Goal: Task Accomplishment & Management: Manage account settings

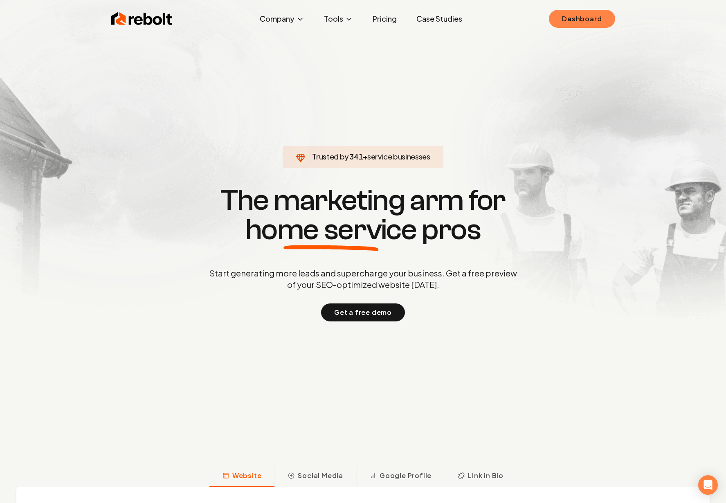
click at [579, 22] on link "Dashboard" at bounding box center [582, 19] width 66 height 18
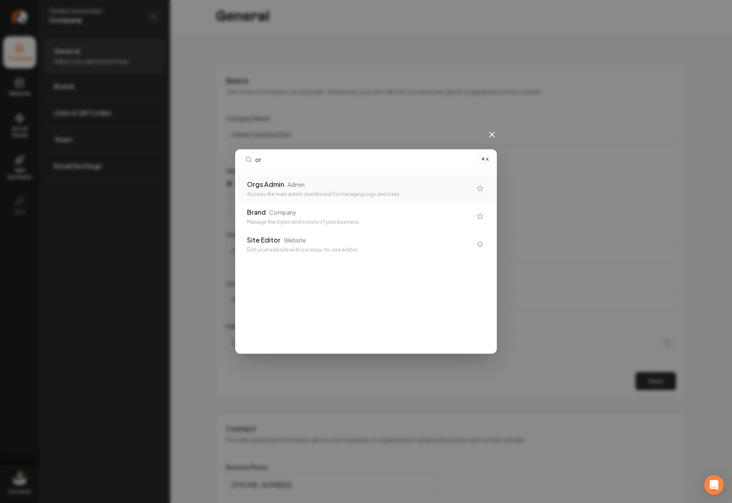
type input "org"
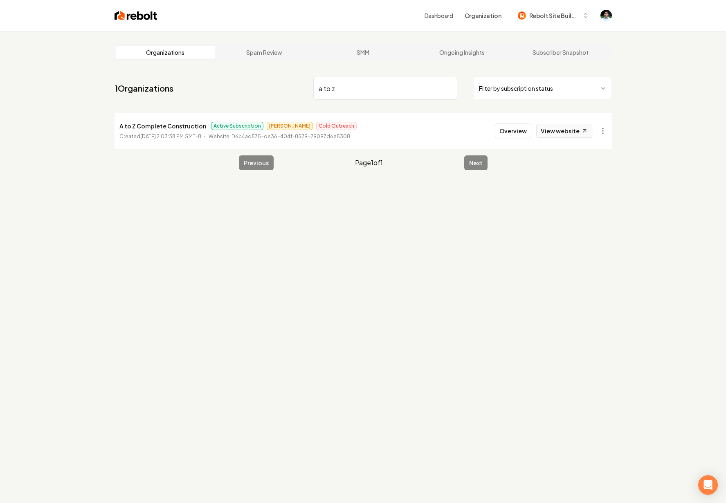
type input "a to z"
click at [579, 133] on link "View website" at bounding box center [564, 131] width 56 height 14
click at [508, 132] on button "Overview" at bounding box center [513, 130] width 36 height 15
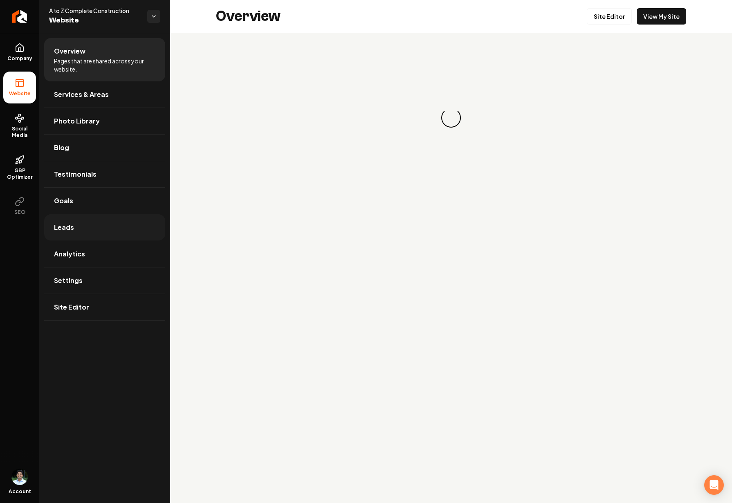
click at [72, 226] on span "Leads" at bounding box center [64, 227] width 20 height 10
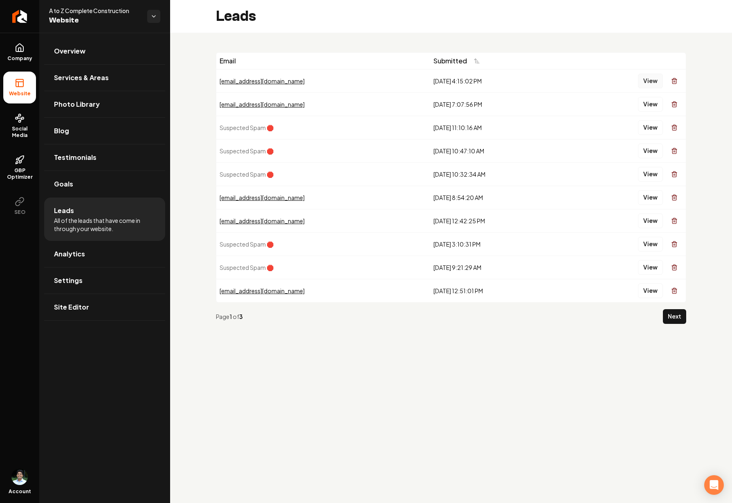
click at [642, 82] on button "View" at bounding box center [650, 81] width 25 height 15
click at [649, 107] on button "View" at bounding box center [650, 104] width 25 height 15
click at [647, 194] on button "View" at bounding box center [650, 197] width 25 height 15
click at [19, 13] on icon "Return to dashboard" at bounding box center [19, 16] width 13 height 13
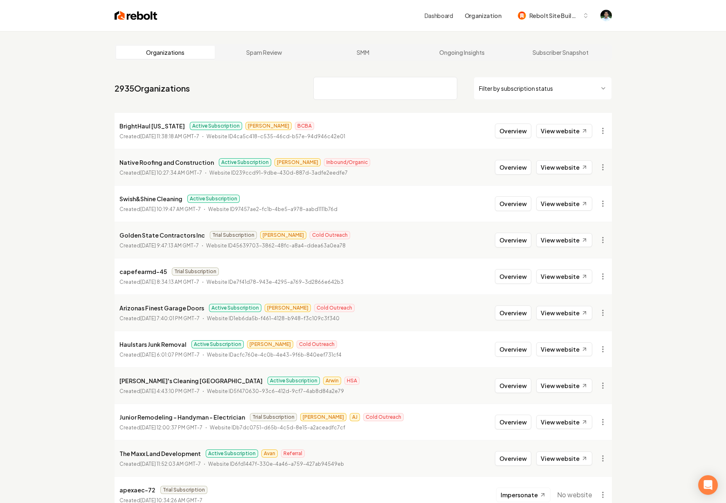
click at [161, 229] on li "Golden State Contractors Inc Trial Subscription Matthew Cold Outreach Created A…" at bounding box center [362, 240] width 497 height 36
click at [356, 223] on li "Golden State Contractors Inc Trial Subscription Matthew Cold Outreach Created A…" at bounding box center [362, 240] width 497 height 36
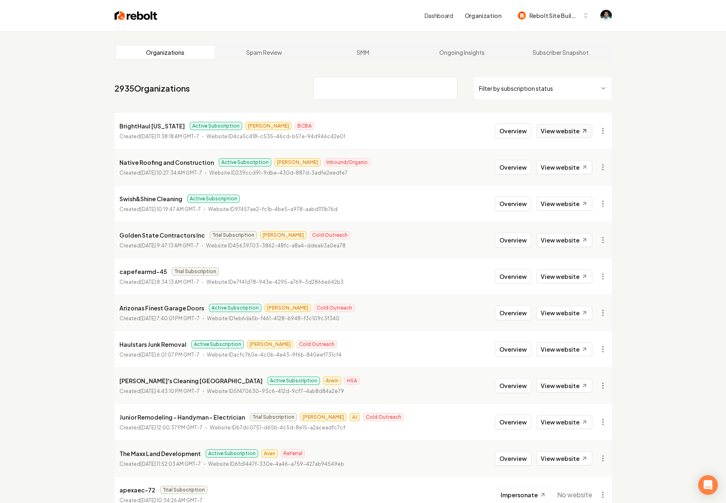
click at [582, 134] on icon at bounding box center [584, 131] width 7 height 7
click at [559, 134] on link "View website" at bounding box center [564, 131] width 56 height 14
click at [572, 164] on link "View website" at bounding box center [564, 167] width 56 height 14
click at [446, 274] on li "capefearmd-45 Trial Subscription Created August 12, 2025, 8:34:13 AM GMT-7 Webs…" at bounding box center [362, 276] width 497 height 36
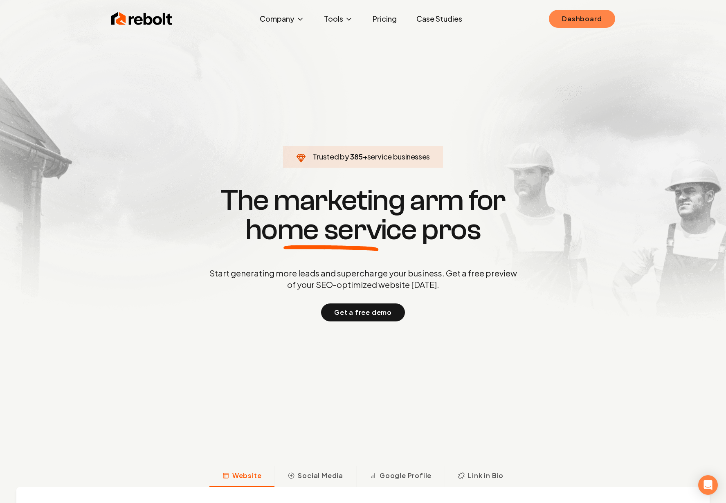
click at [596, 20] on link "Dashboard" at bounding box center [582, 19] width 66 height 18
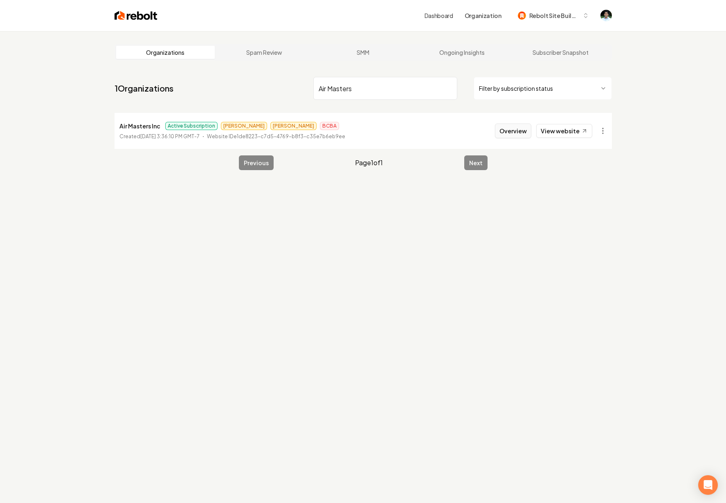
type input "Air Masters"
click at [515, 132] on button "Overview" at bounding box center [513, 130] width 36 height 15
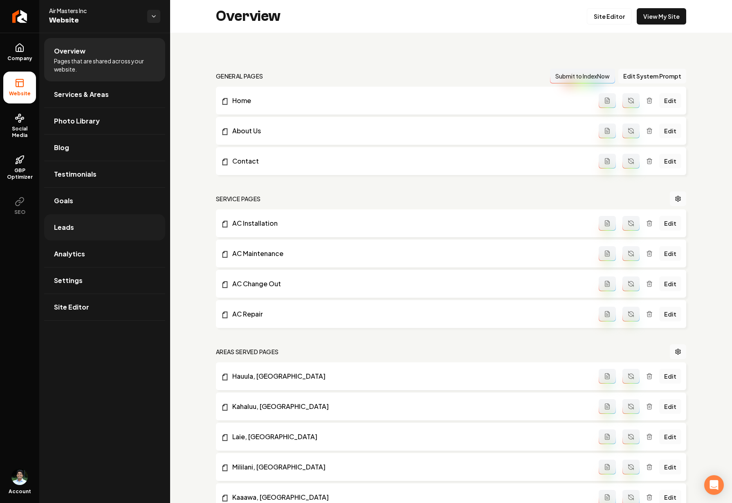
click at [88, 234] on link "Leads" at bounding box center [104, 227] width 121 height 26
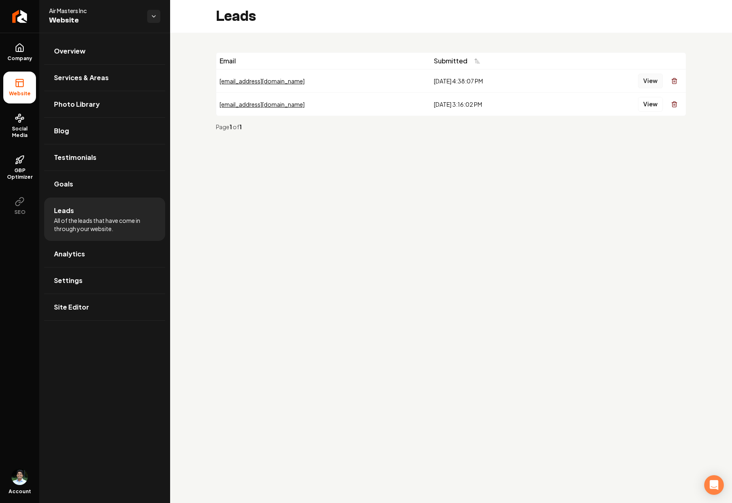
click at [644, 80] on button "View" at bounding box center [650, 81] width 25 height 15
click at [649, 106] on button "View" at bounding box center [650, 104] width 25 height 15
click at [74, 252] on span "Analytics" at bounding box center [69, 254] width 31 height 10
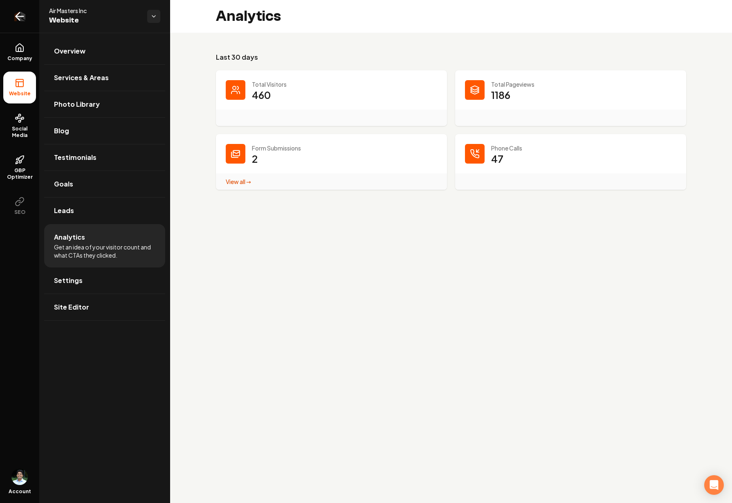
click at [16, 20] on icon "Return to dashboard" at bounding box center [19, 16] width 13 height 13
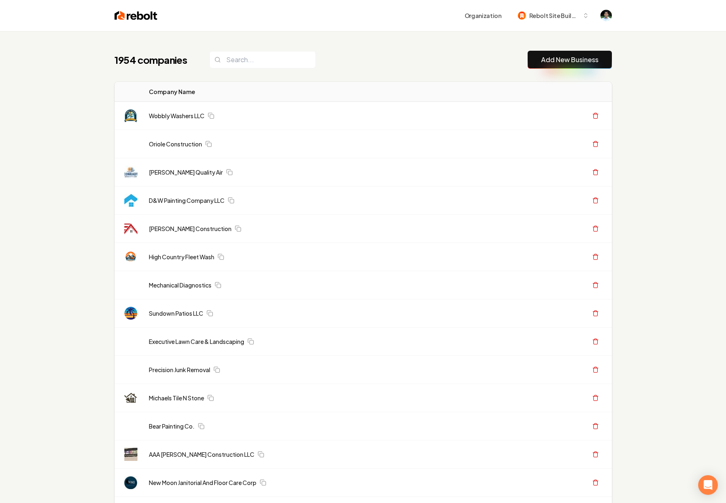
click at [387, 60] on div "1954 companies Add New Business" at bounding box center [362, 60] width 497 height 18
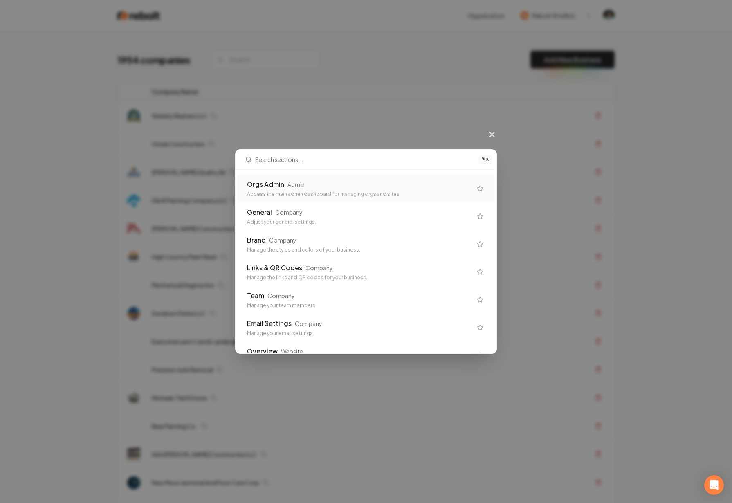
type input "'"
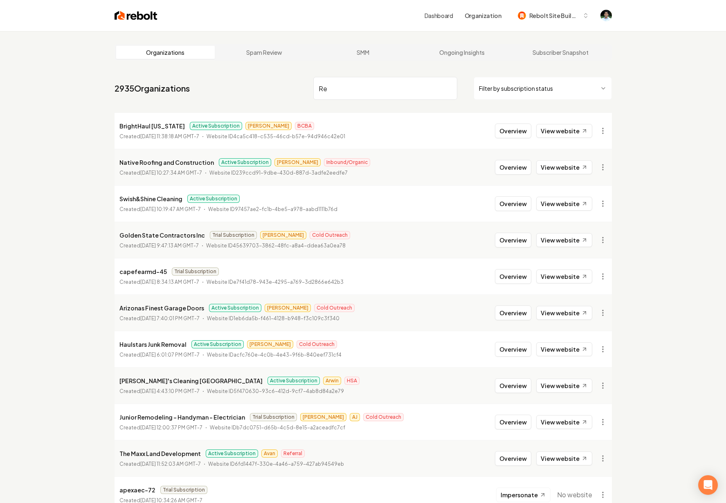
type input "R"
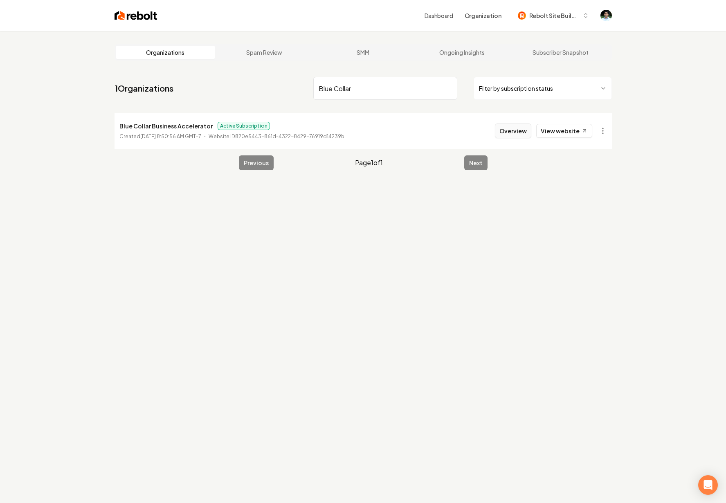
type input "Blue Collar"
click at [527, 128] on button "Overview" at bounding box center [513, 130] width 36 height 15
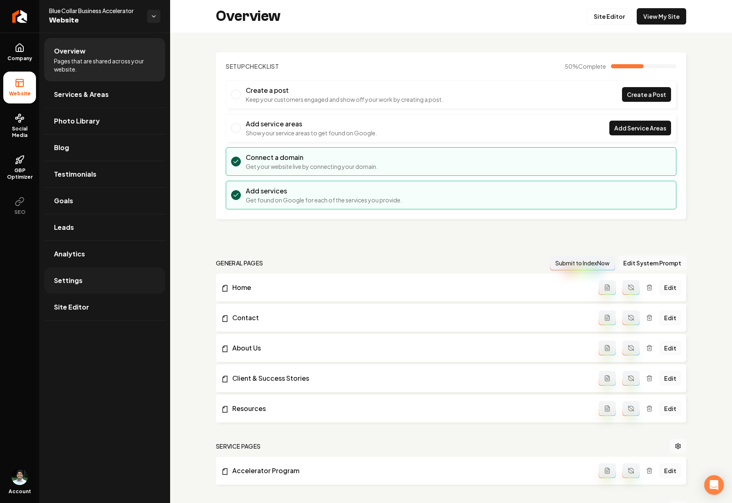
click at [74, 283] on span "Settings" at bounding box center [68, 281] width 29 height 10
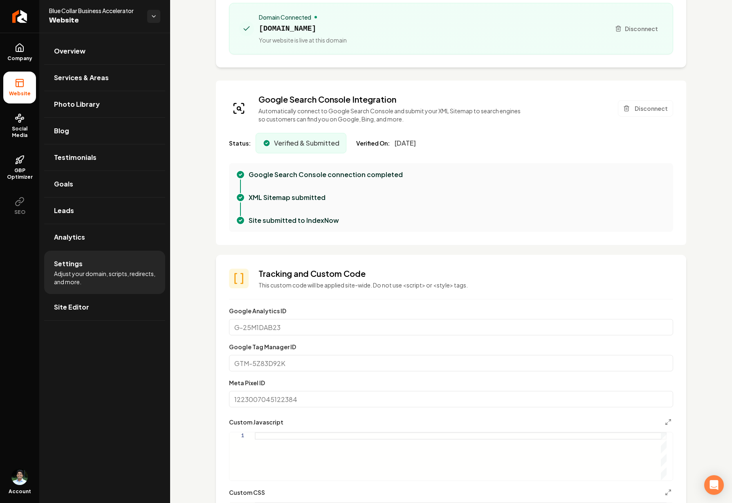
scroll to position [103, 0]
click at [312, 399] on input "Meta Pixel ID" at bounding box center [451, 400] width 444 height 16
paste input "2269317570084330"
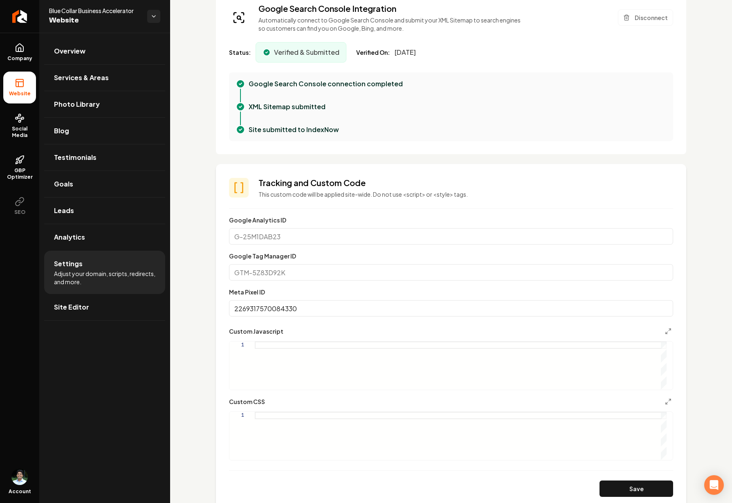
scroll to position [213, 0]
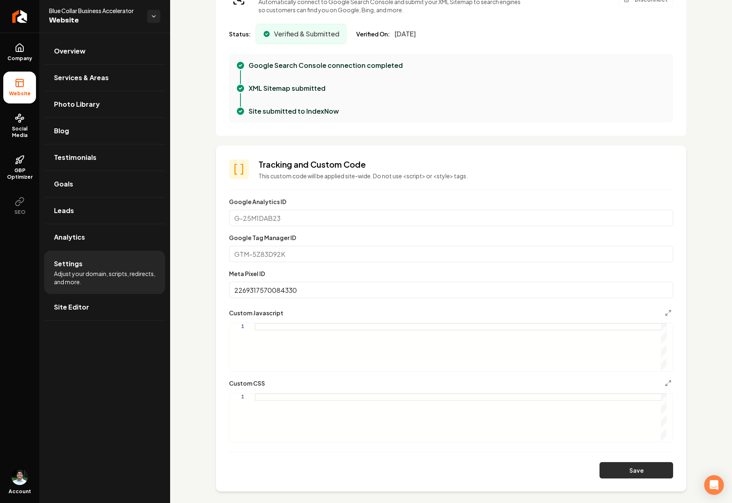
type input "2269317570084330"
drag, startPoint x: 658, startPoint y: 472, endPoint x: 673, endPoint y: 467, distance: 15.1
click at [658, 472] on button "Save" at bounding box center [636, 470] width 74 height 16
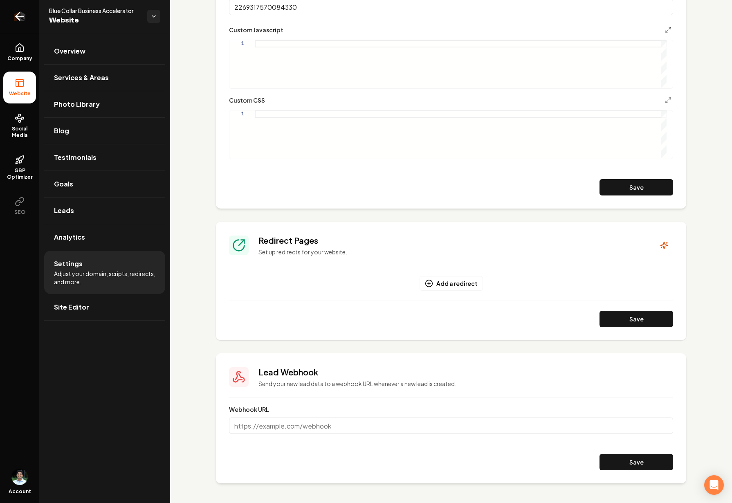
click at [22, 15] on icon "Return to dashboard" at bounding box center [19, 16] width 13 height 13
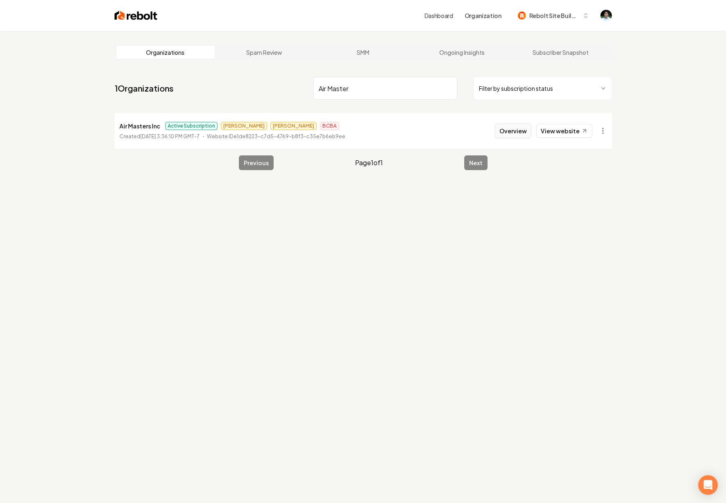
type input "Air Master"
click at [514, 131] on button "Overview" at bounding box center [513, 130] width 36 height 15
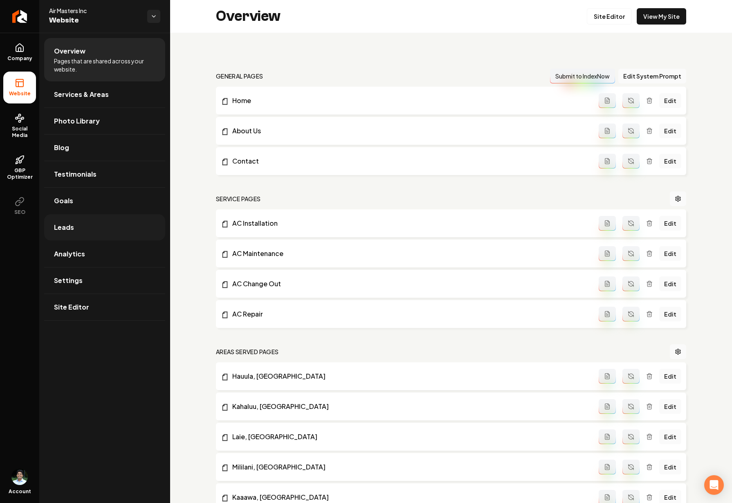
click at [79, 223] on link "Leads" at bounding box center [104, 227] width 121 height 26
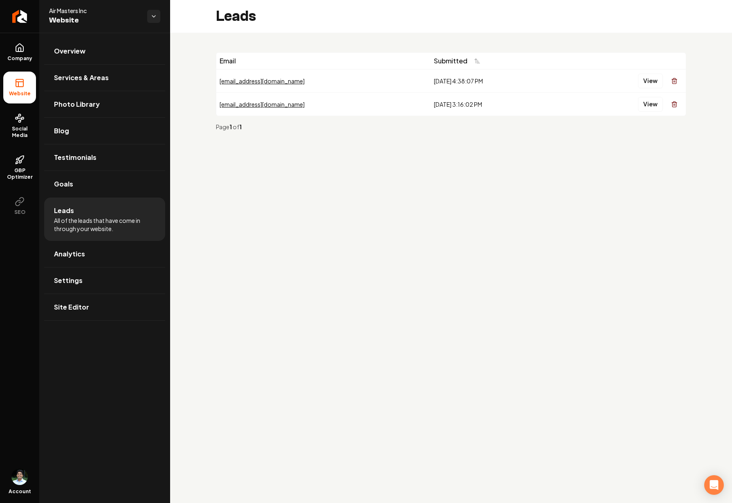
click at [81, 200] on li "Leads All of the leads that have come in through your website." at bounding box center [104, 218] width 121 height 43
click at [83, 193] on link "Goals" at bounding box center [104, 184] width 121 height 26
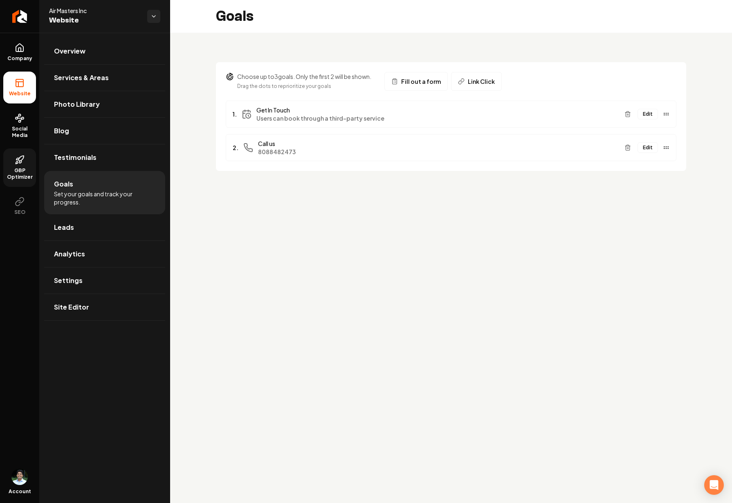
click at [25, 170] on span "GBP Optimizer" at bounding box center [19, 173] width 33 height 13
